Goal: Information Seeking & Learning: Learn about a topic

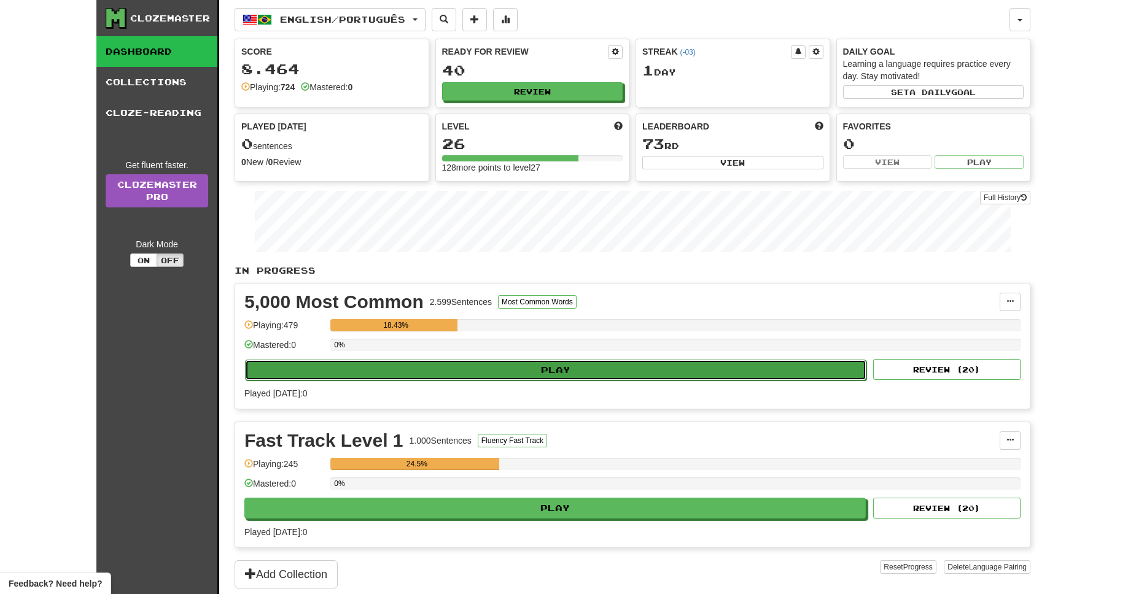
click at [545, 373] on button "Play" at bounding box center [555, 370] width 621 height 21
select select "**"
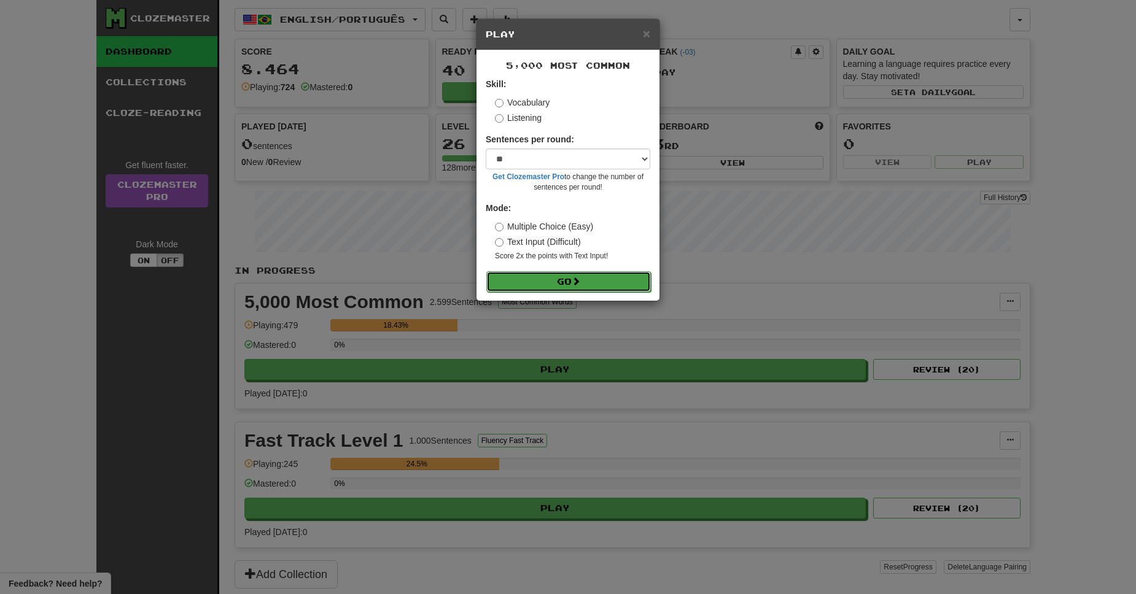
click at [562, 281] on button "Go" at bounding box center [568, 281] width 165 height 21
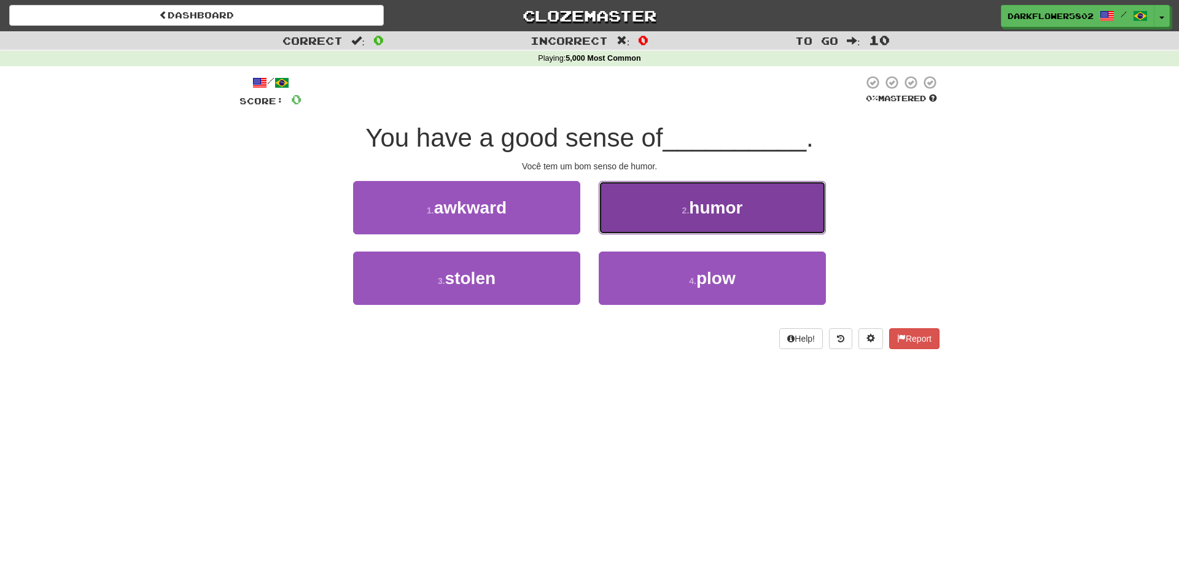
click at [725, 212] on span "humor" at bounding box center [715, 207] width 53 height 19
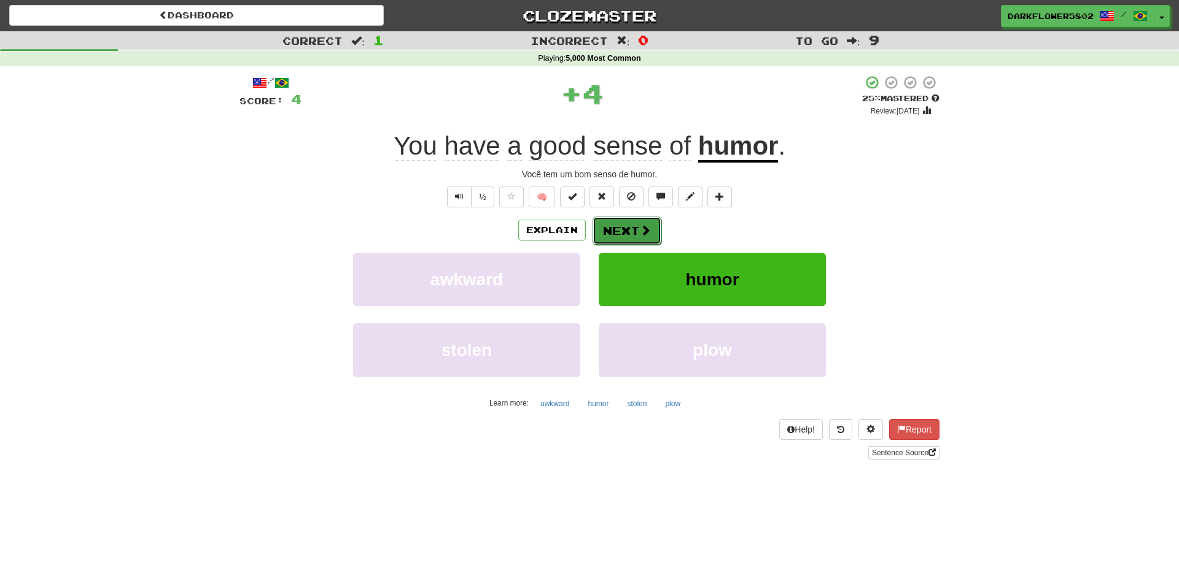
click at [634, 232] on button "Next" at bounding box center [627, 231] width 69 height 28
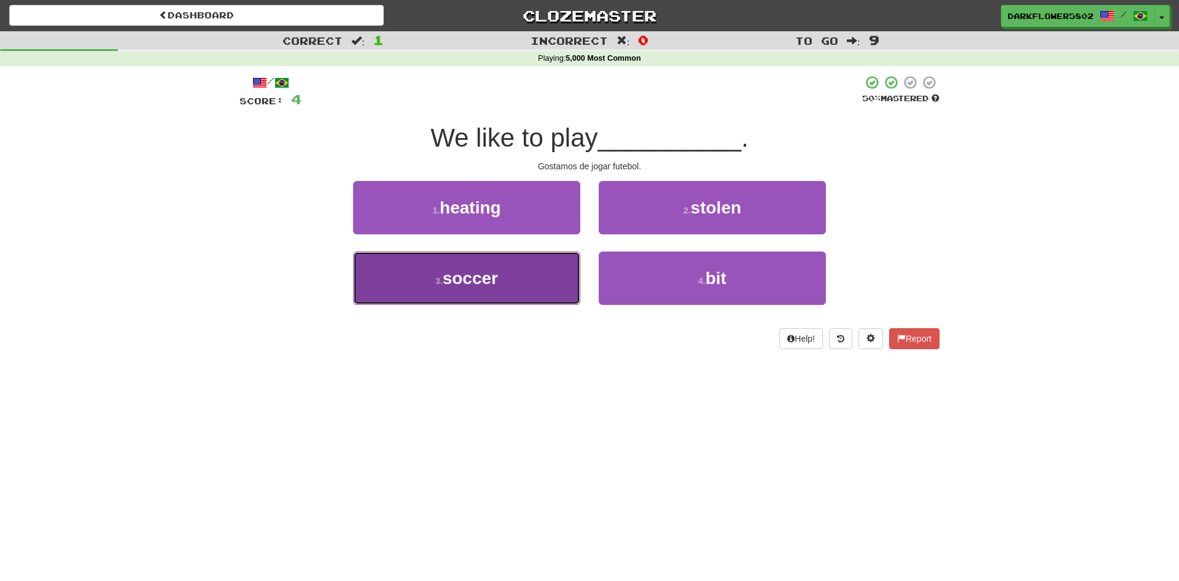
click at [466, 273] on span "soccer" at bounding box center [470, 278] width 55 height 19
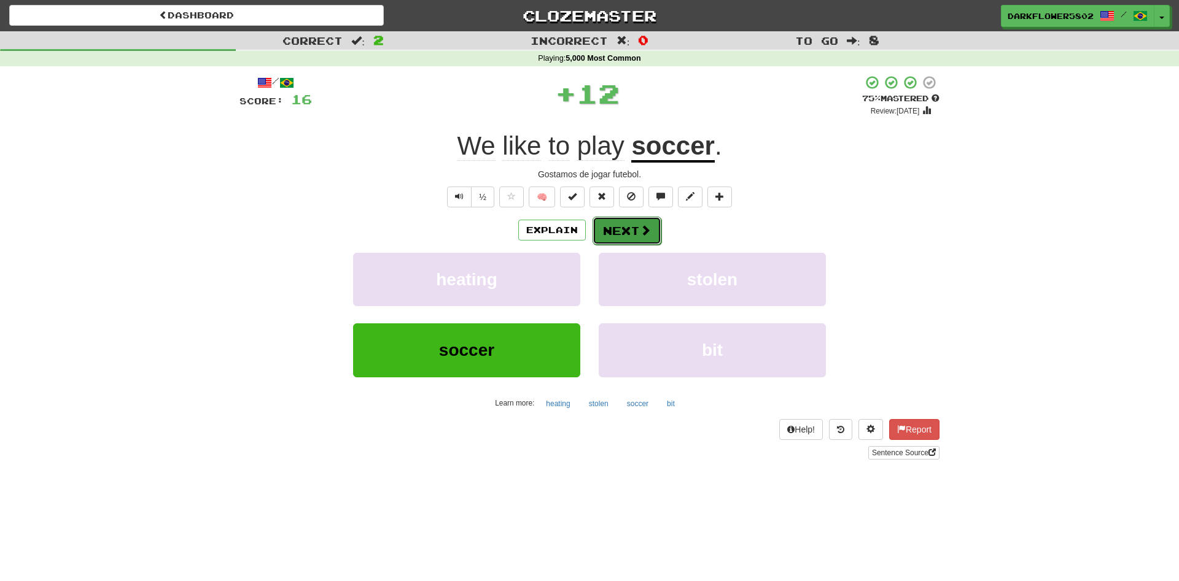
click at [634, 235] on button "Next" at bounding box center [627, 231] width 69 height 28
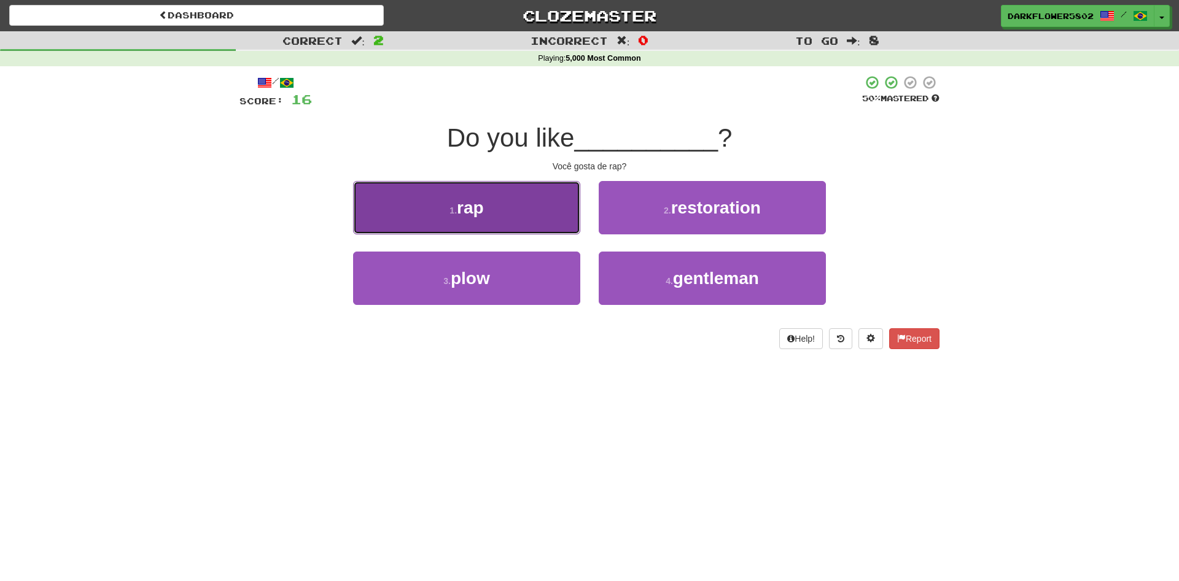
click at [485, 212] on button "1 . rap" at bounding box center [466, 207] width 227 height 53
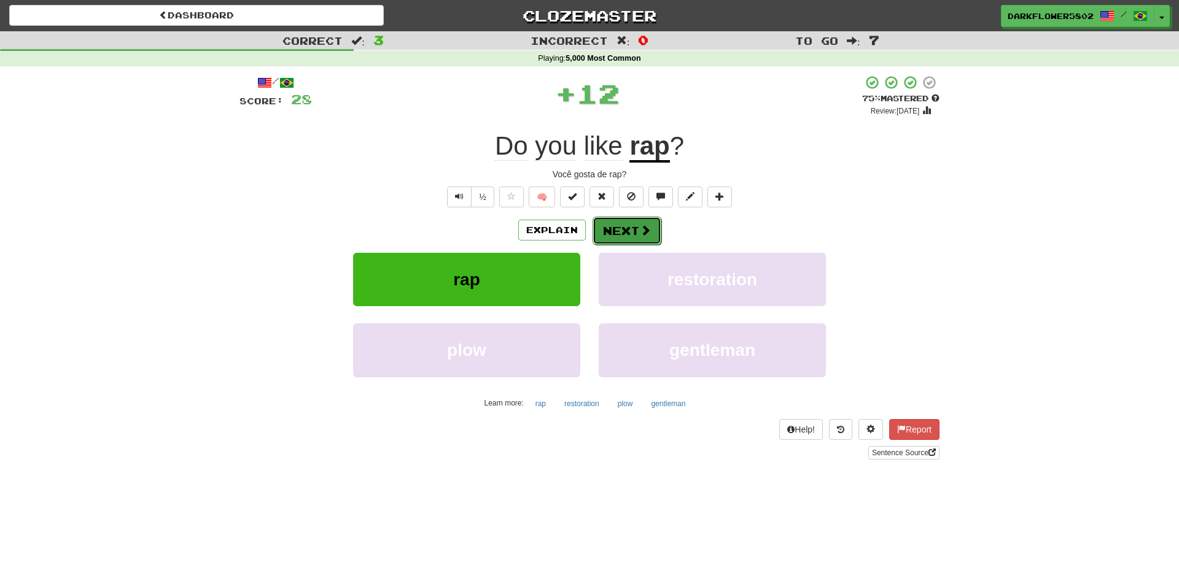
click at [628, 237] on button "Next" at bounding box center [627, 231] width 69 height 28
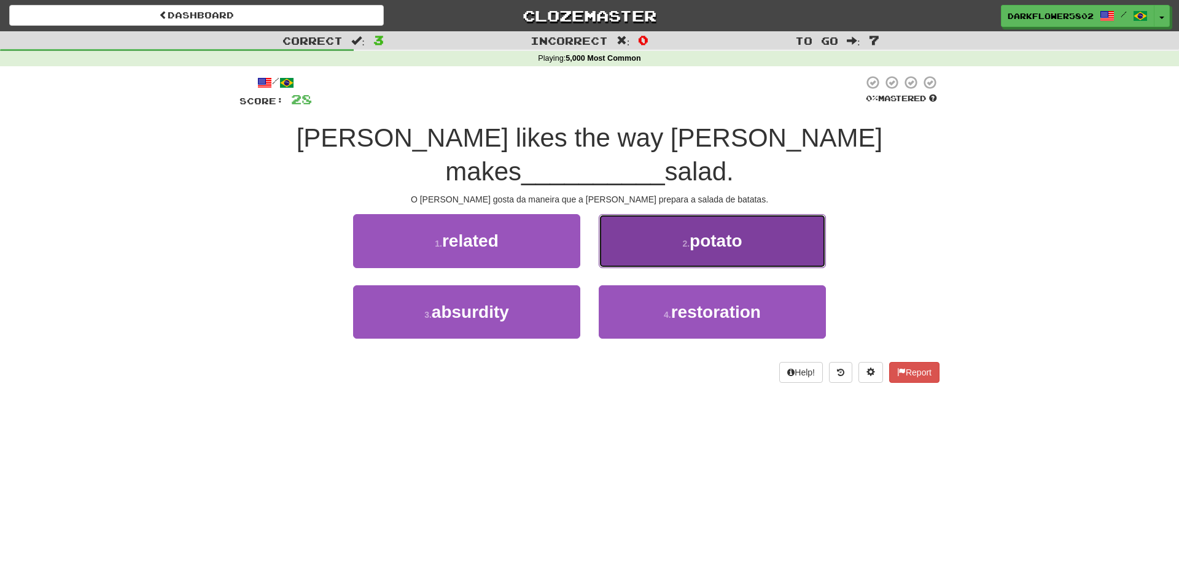
click at [725, 231] on span "potato" at bounding box center [716, 240] width 53 height 19
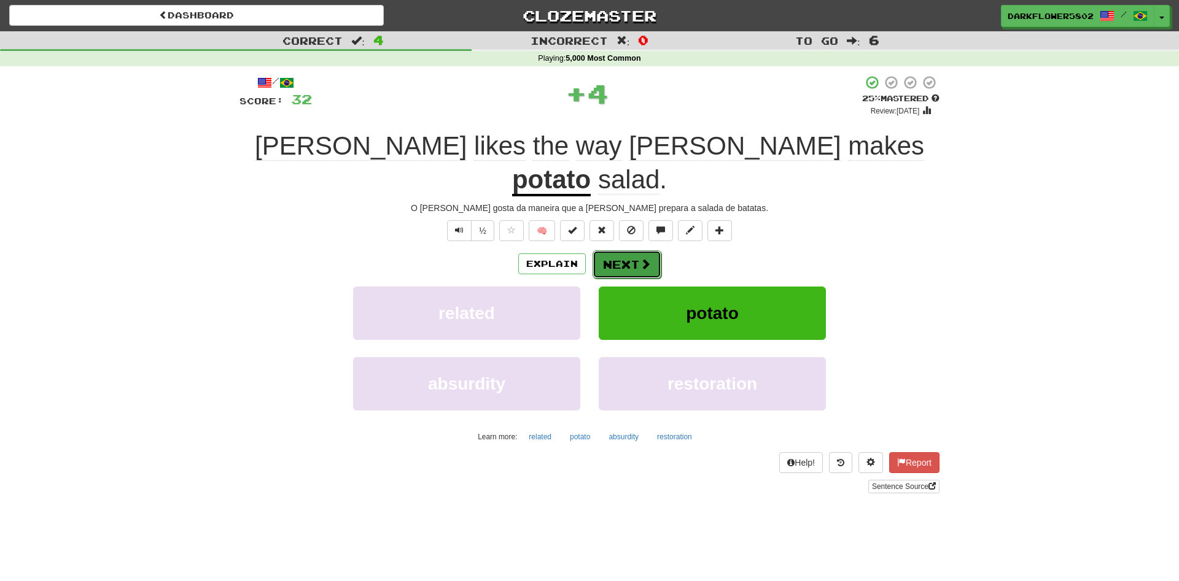
click at [632, 251] on button "Next" at bounding box center [627, 265] width 69 height 28
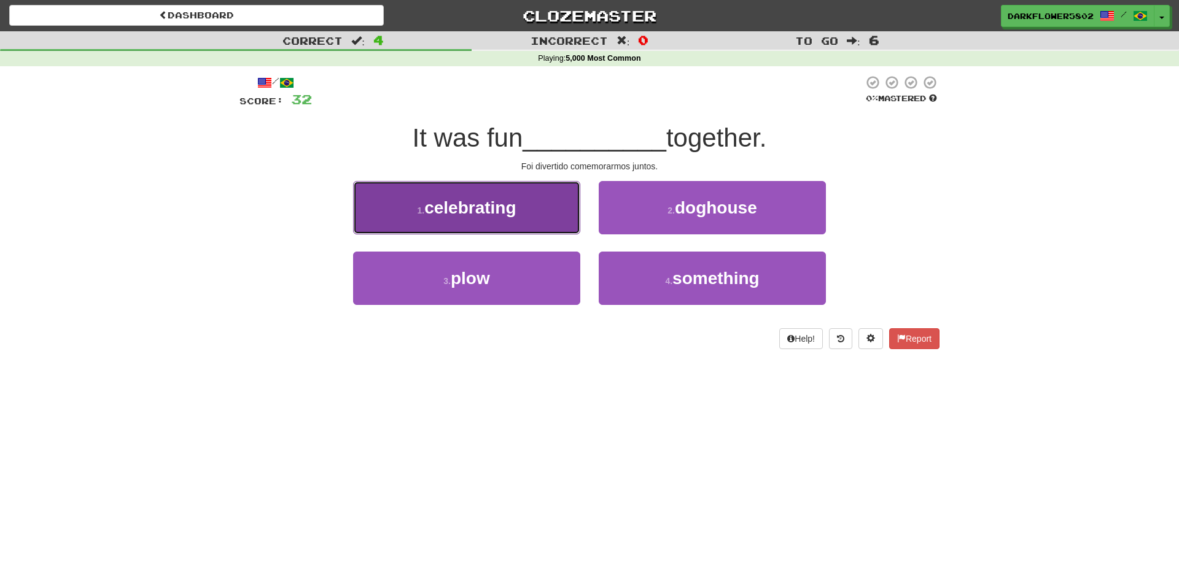
click at [477, 211] on span "celebrating" at bounding box center [469, 207] width 91 height 19
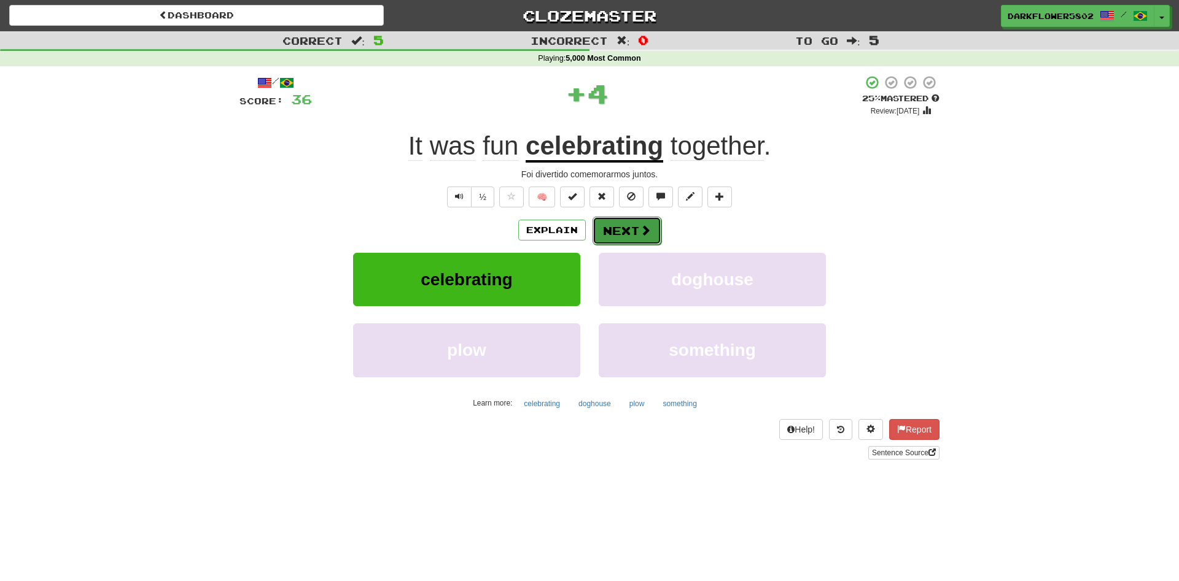
click at [634, 231] on button "Next" at bounding box center [627, 231] width 69 height 28
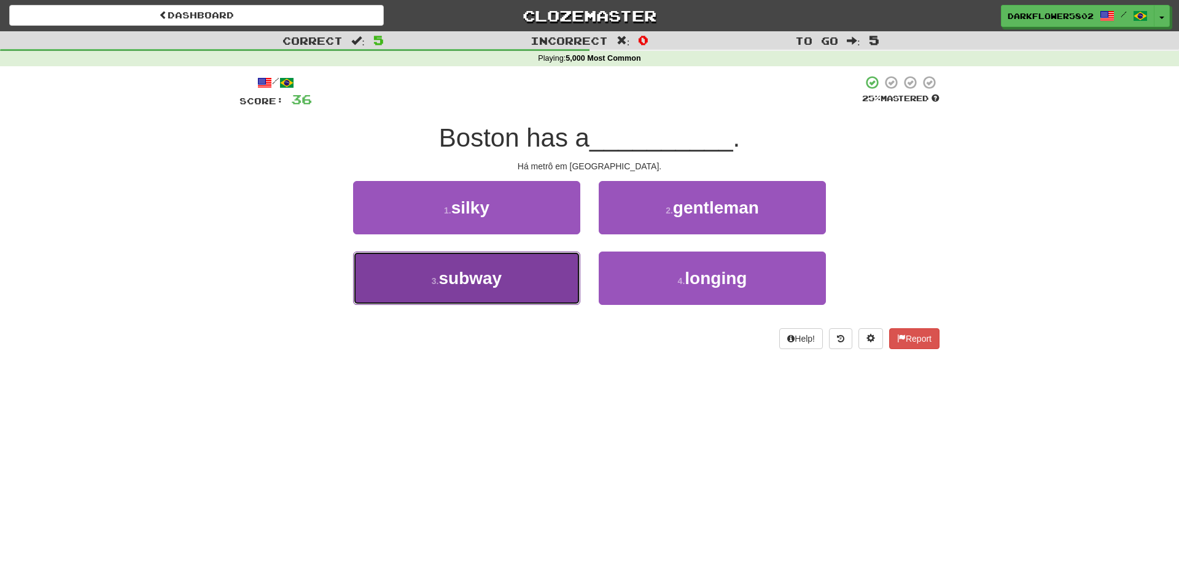
click at [469, 285] on span "subway" at bounding box center [469, 278] width 63 height 19
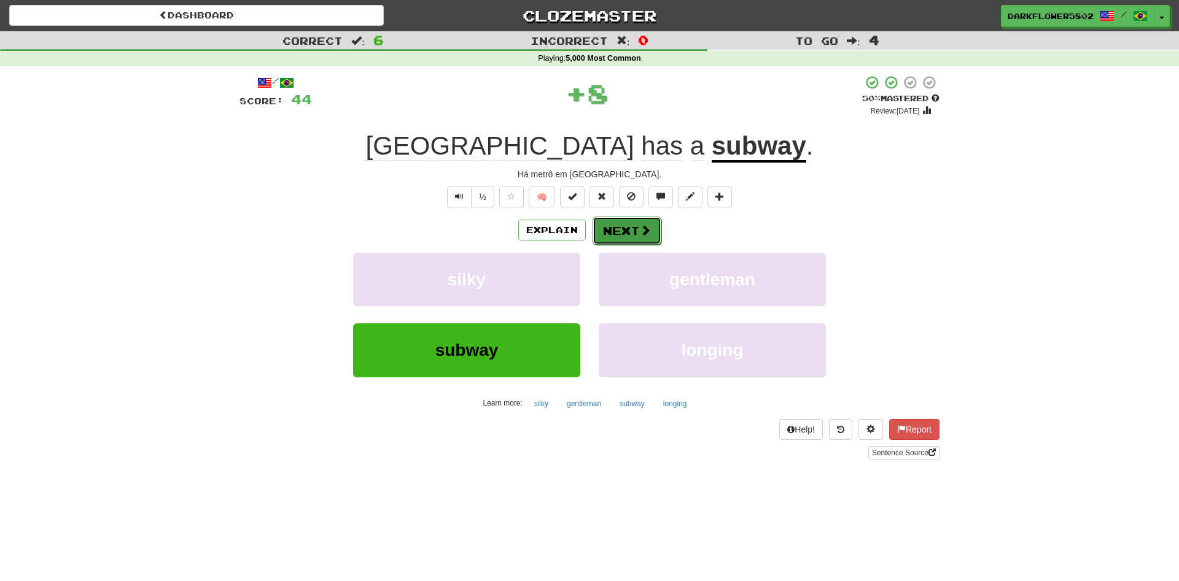
click at [637, 233] on button "Next" at bounding box center [627, 231] width 69 height 28
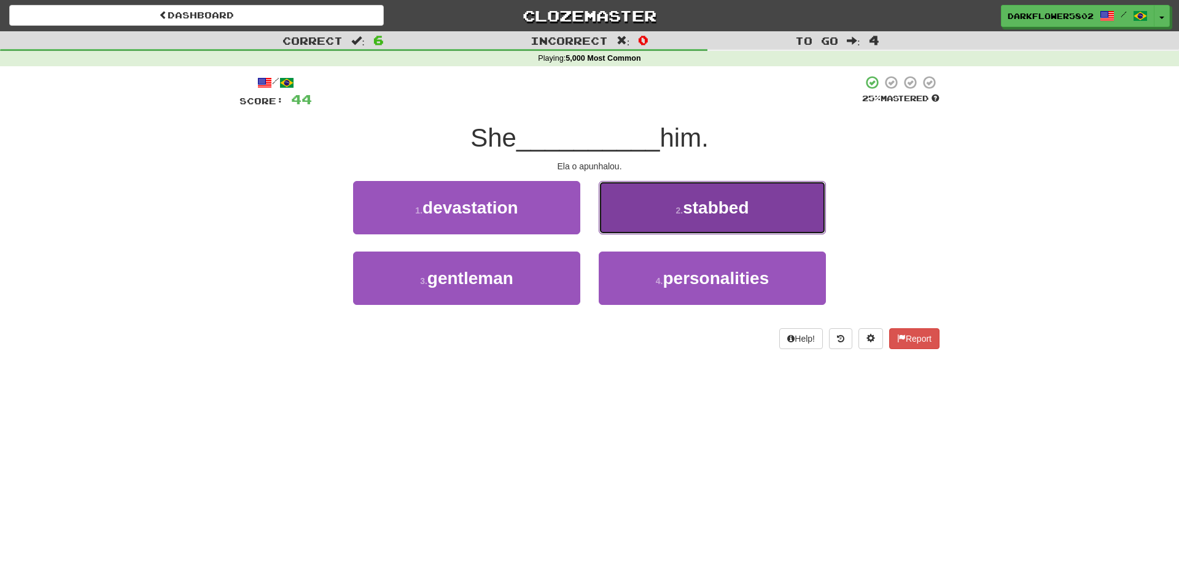
click at [667, 218] on button "2 . stabbed" at bounding box center [712, 207] width 227 height 53
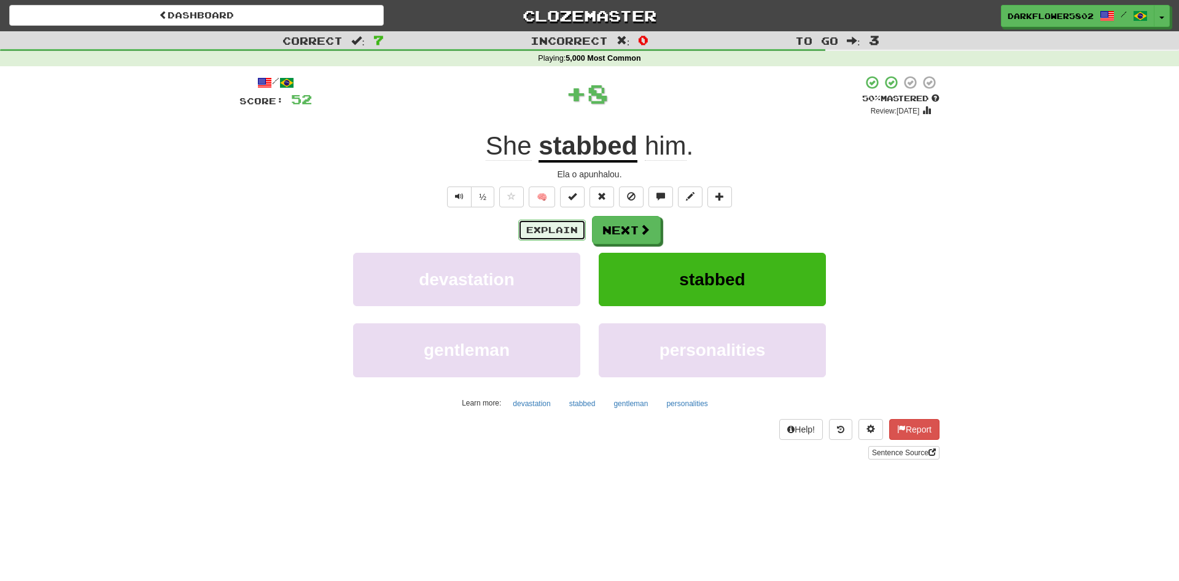
click at [555, 228] on button "Explain" at bounding box center [552, 230] width 68 height 21
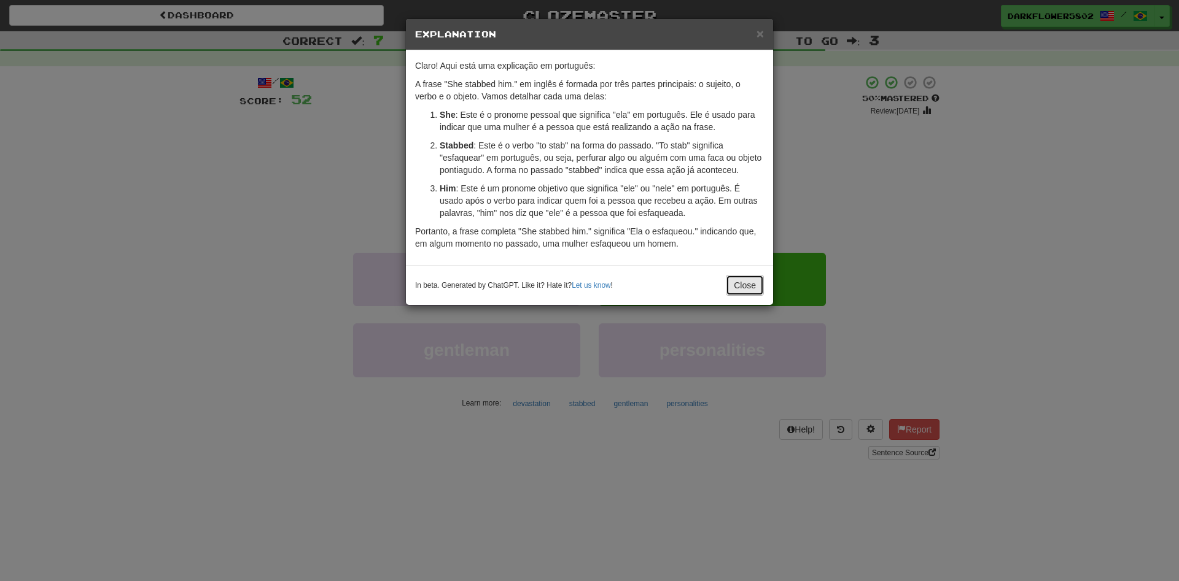
click at [745, 284] on button "Close" at bounding box center [745, 285] width 38 height 21
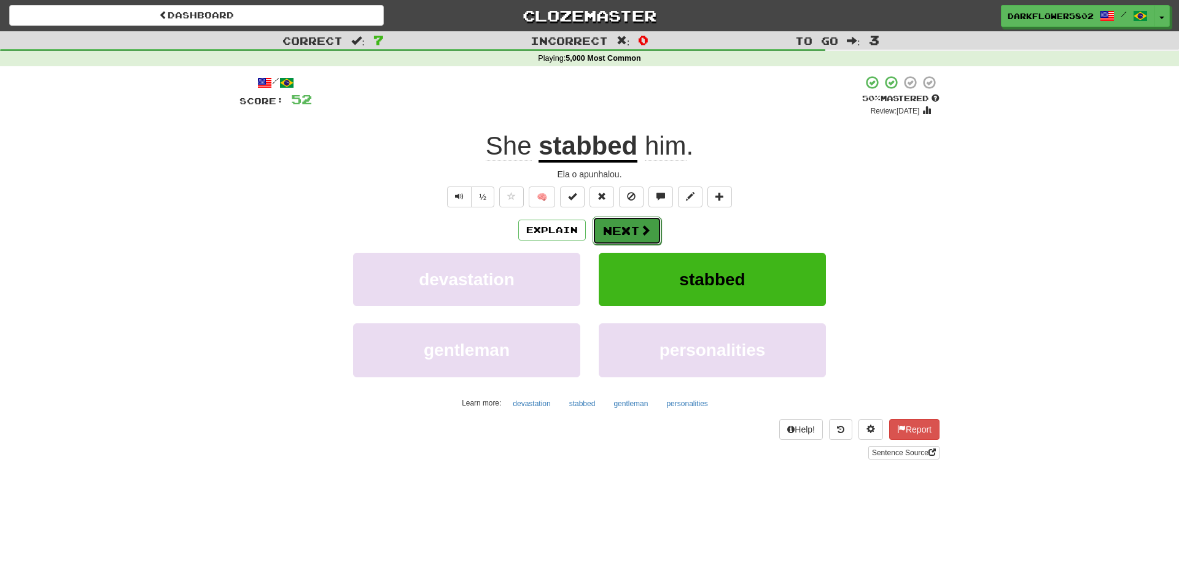
click at [631, 234] on button "Next" at bounding box center [627, 231] width 69 height 28
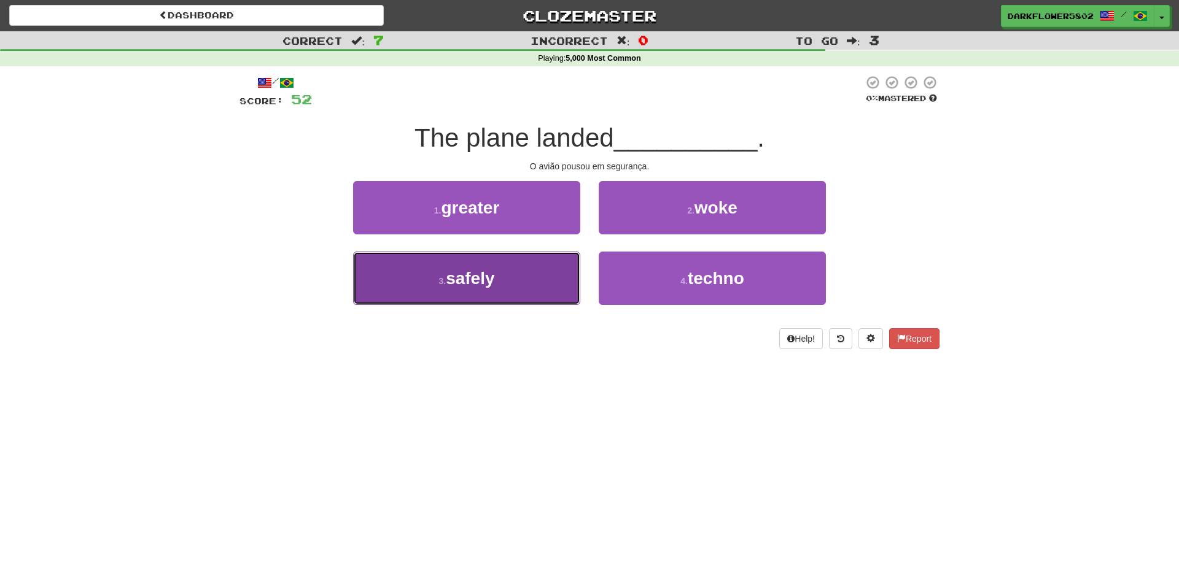
click at [484, 278] on span "safely" at bounding box center [470, 278] width 49 height 19
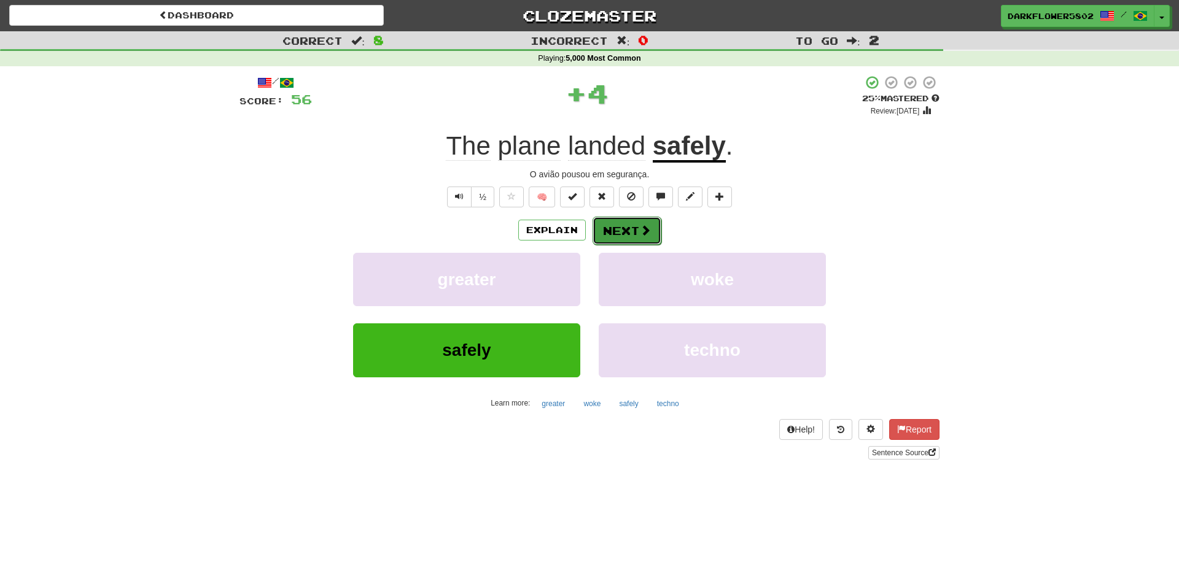
click at [634, 229] on button "Next" at bounding box center [627, 231] width 69 height 28
